Goal: Navigation & Orientation: Find specific page/section

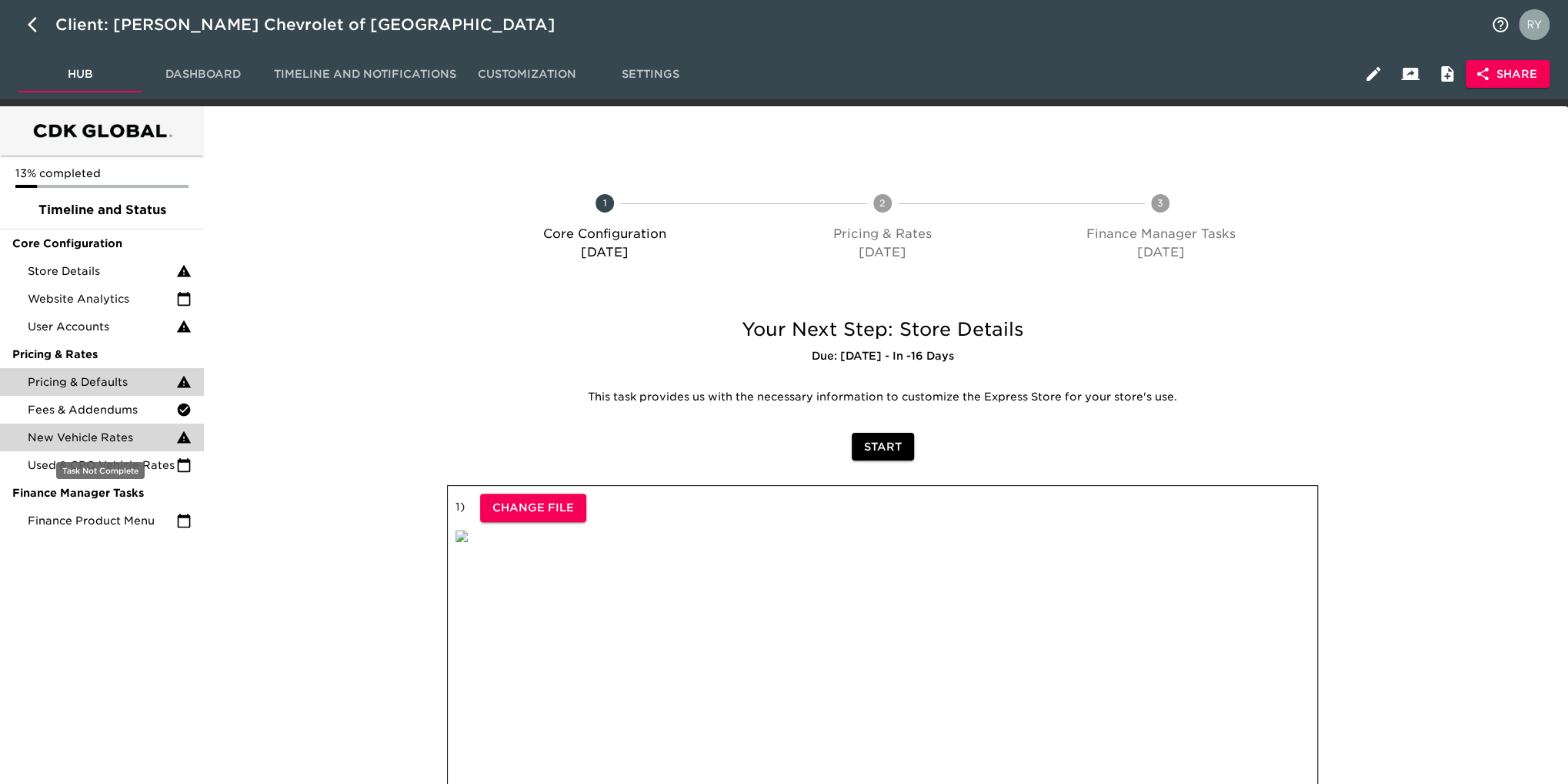
click at [115, 434] on span "New Vehicle Rates" at bounding box center [102, 438] width 148 height 16
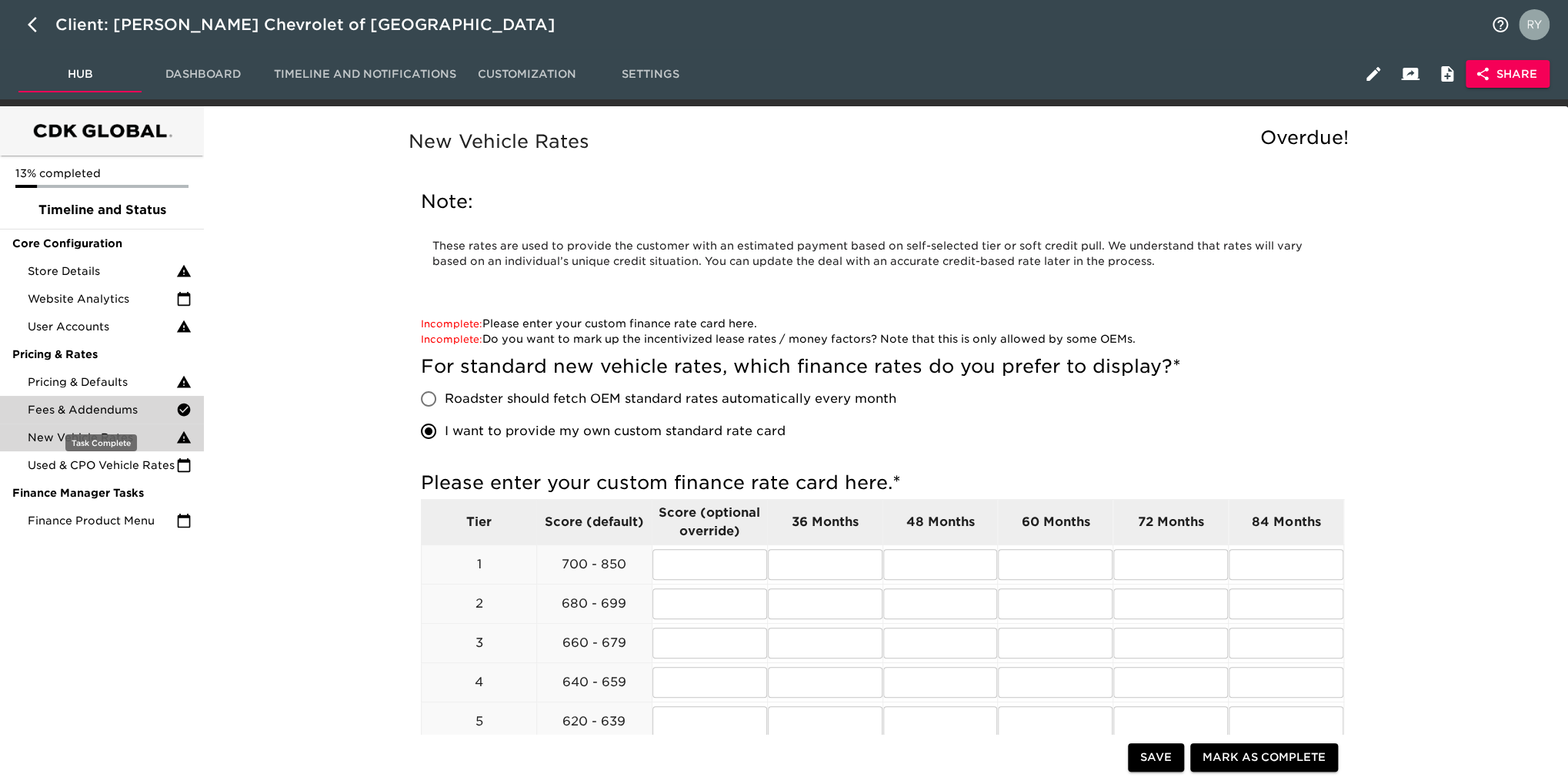
click at [111, 413] on span "Fees & Addendums" at bounding box center [102, 410] width 148 height 16
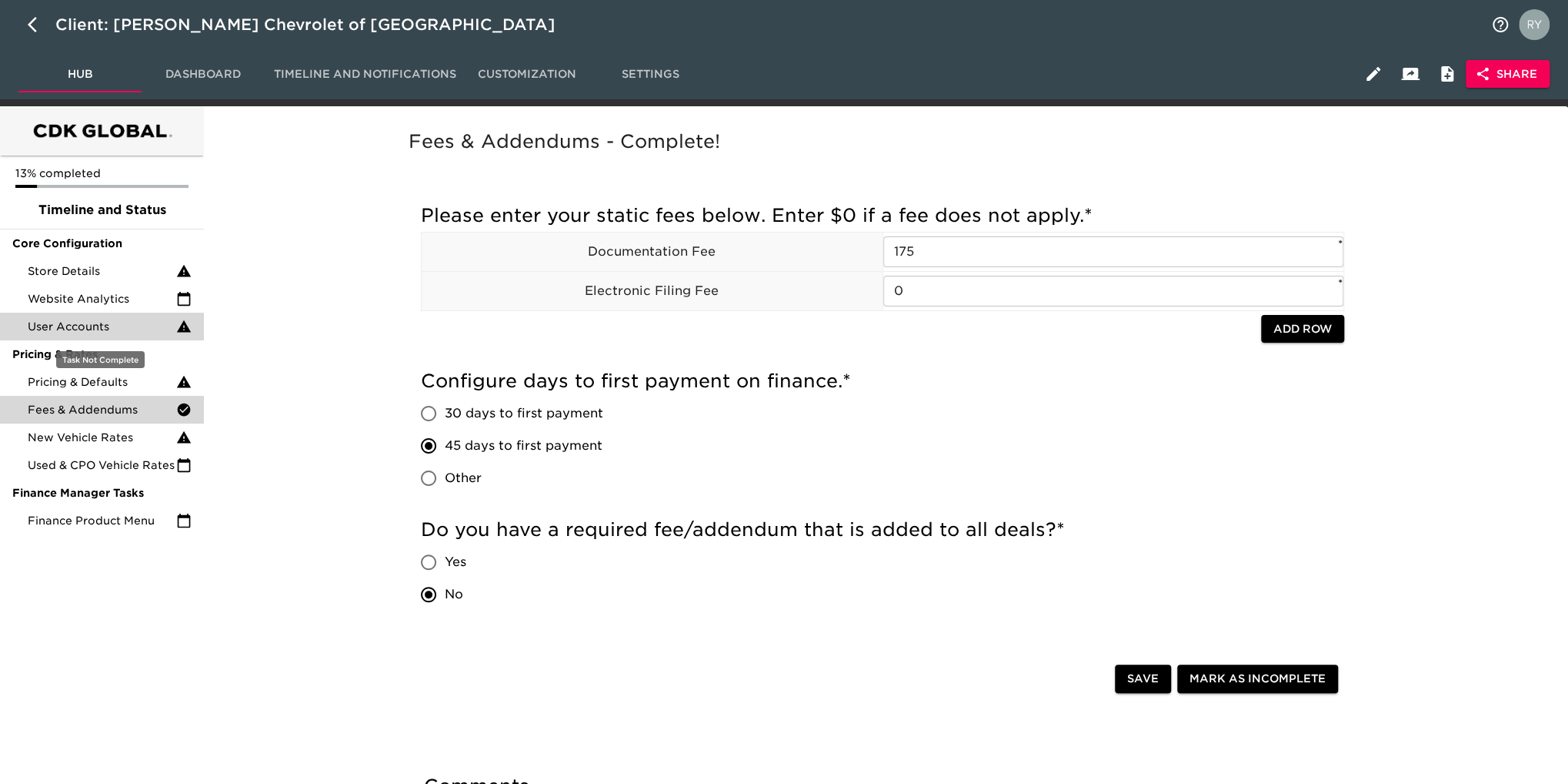
click at [80, 320] on span "User Accounts" at bounding box center [102, 326] width 148 height 16
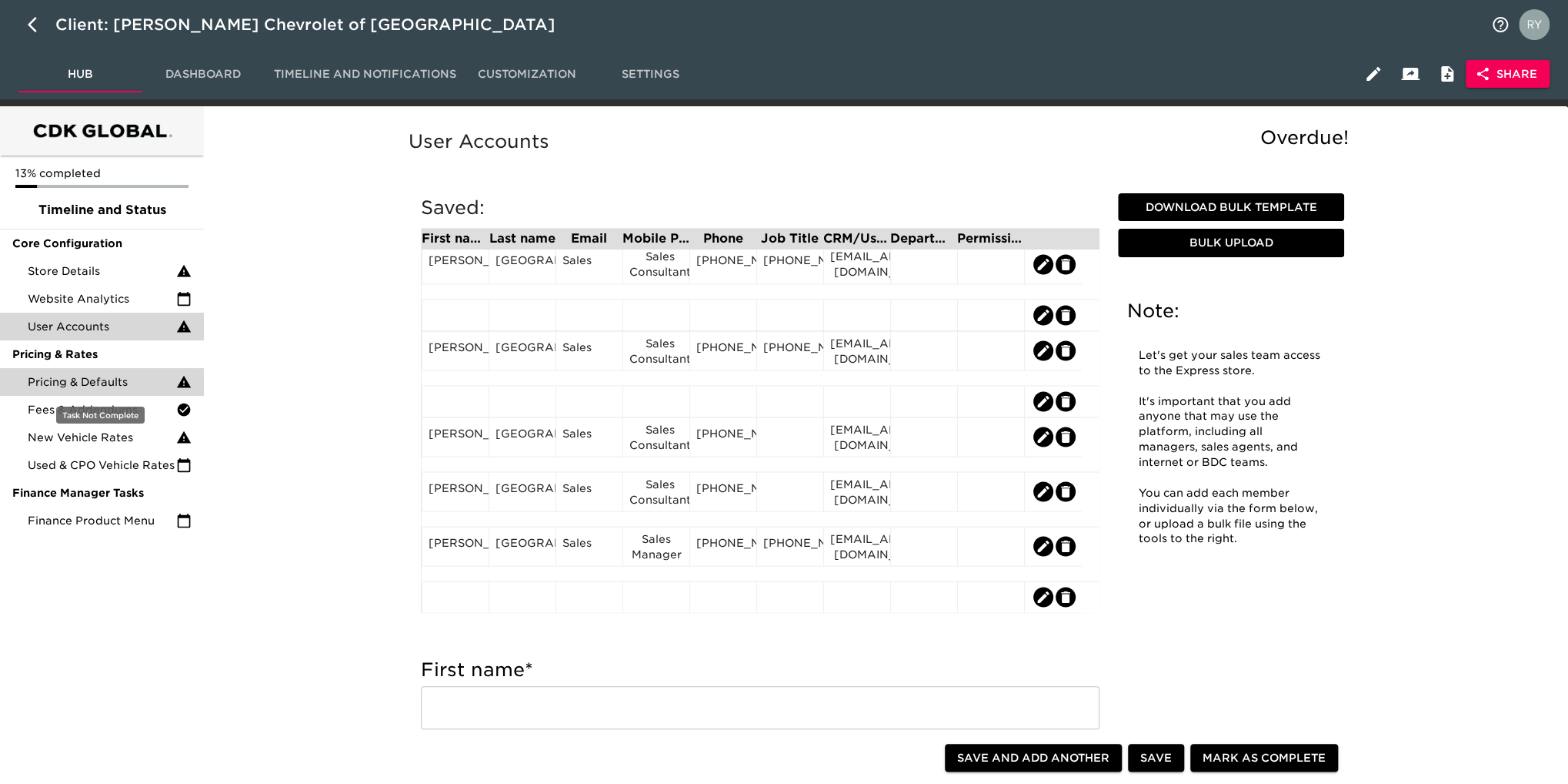
click at [86, 389] on span "Pricing & Defaults" at bounding box center [102, 382] width 148 height 16
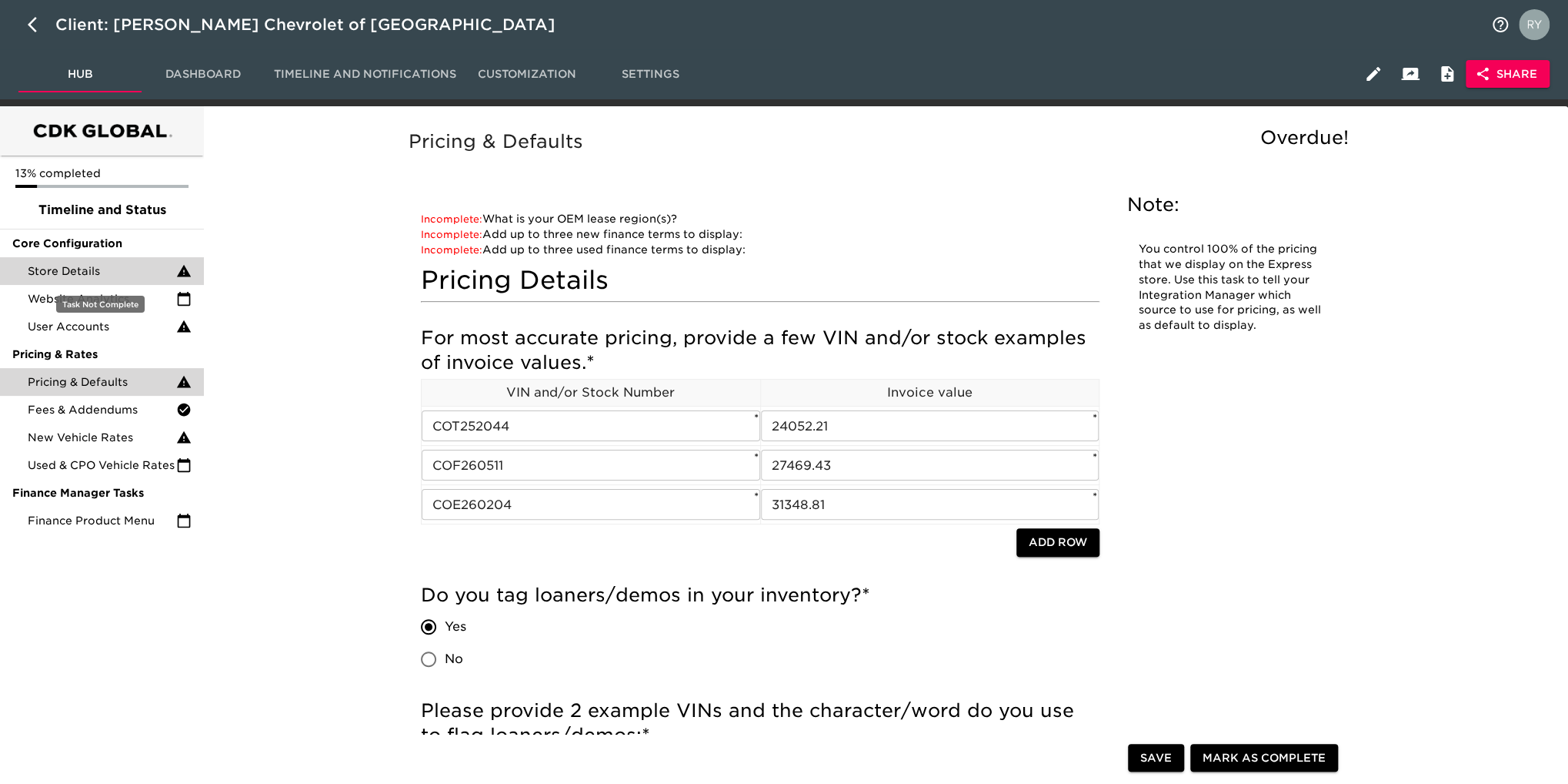
drag, startPoint x: 85, startPoint y: 274, endPoint x: 153, endPoint y: 275, distance: 68.0
click at [85, 274] on span "Store Details" at bounding box center [102, 271] width 148 height 16
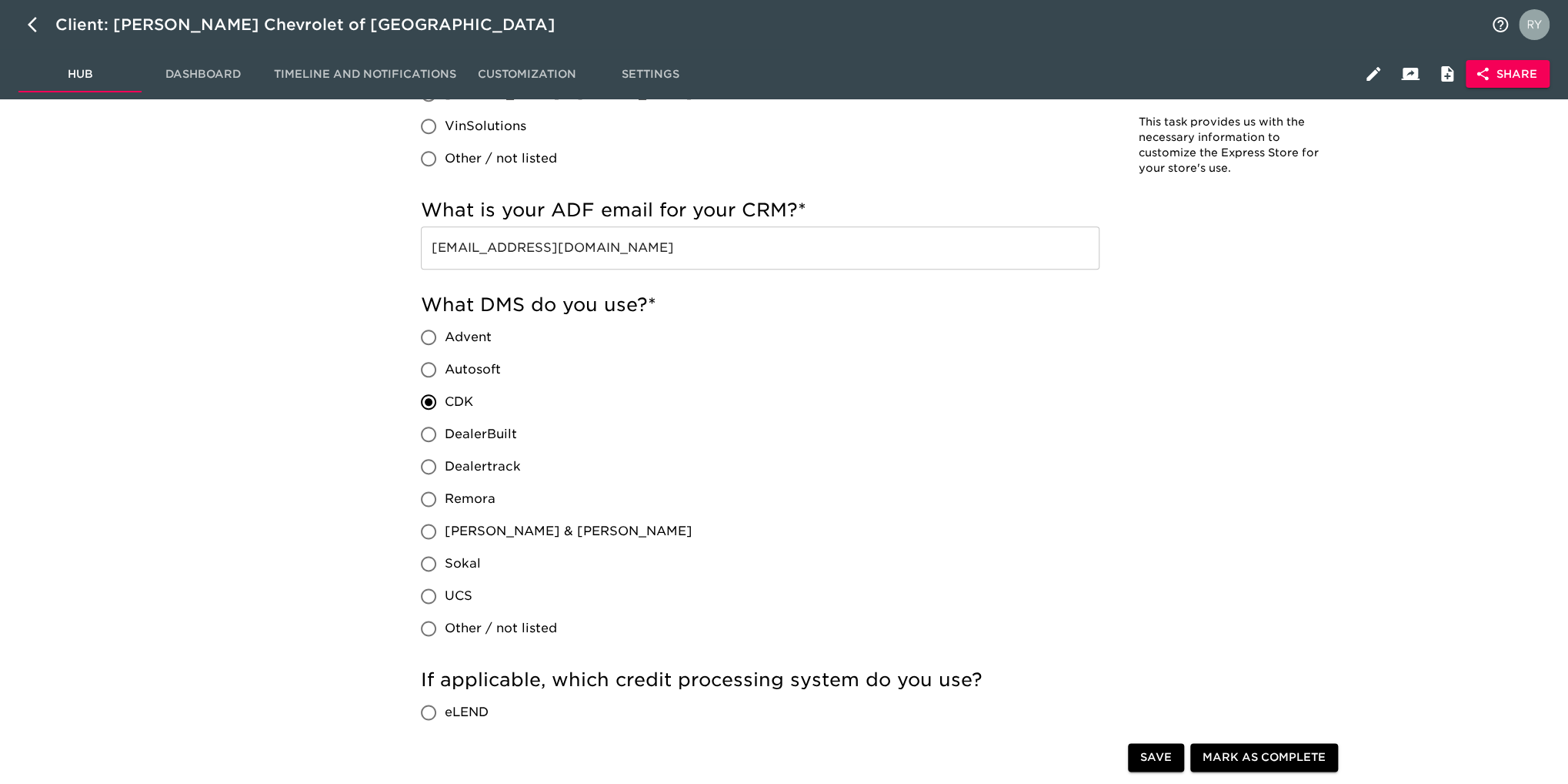
scroll to position [1001, 0]
